Goal: Manage account settings

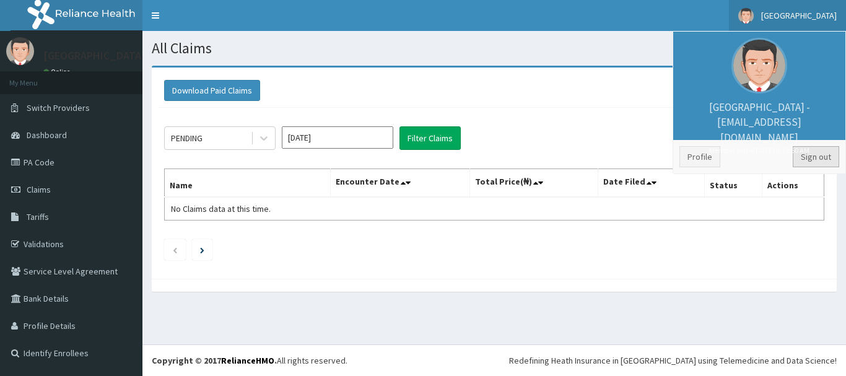
click at [820, 159] on link "Sign out" at bounding box center [816, 156] width 46 height 21
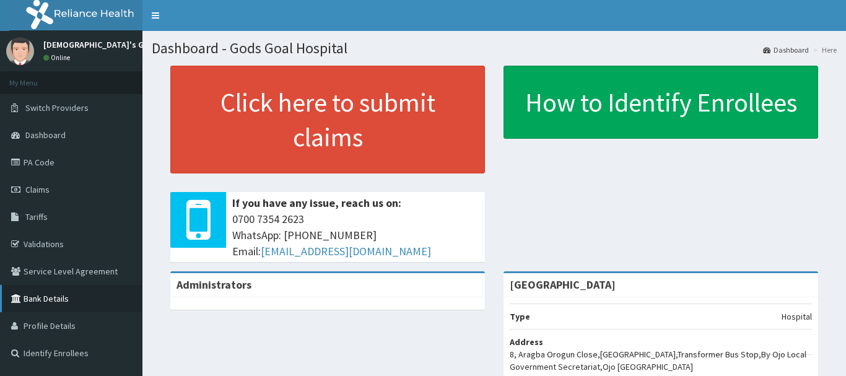
click at [65, 301] on link "Bank Details" at bounding box center [71, 298] width 142 height 27
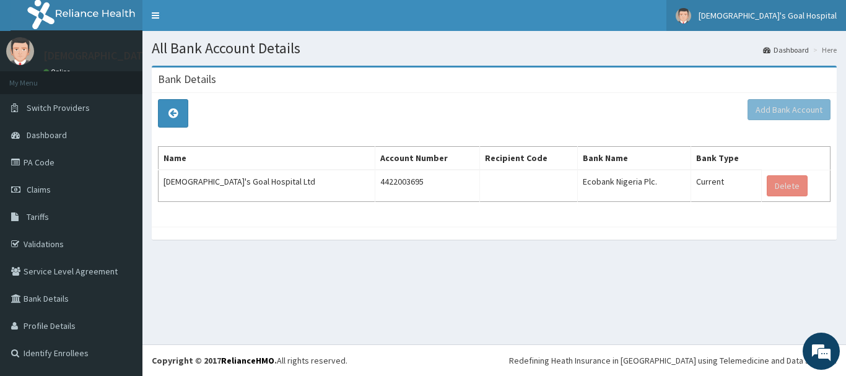
click at [787, 15] on span "God's Goal Hospital" at bounding box center [768, 15] width 138 height 11
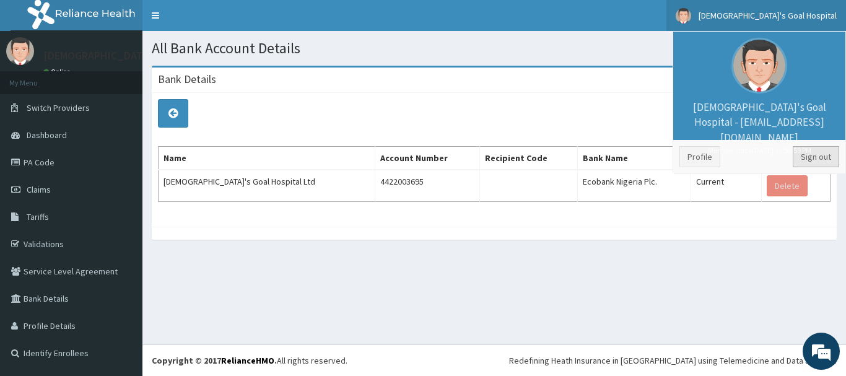
click at [807, 158] on link "Sign out" at bounding box center [816, 156] width 46 height 21
